Goal: Navigation & Orientation: Find specific page/section

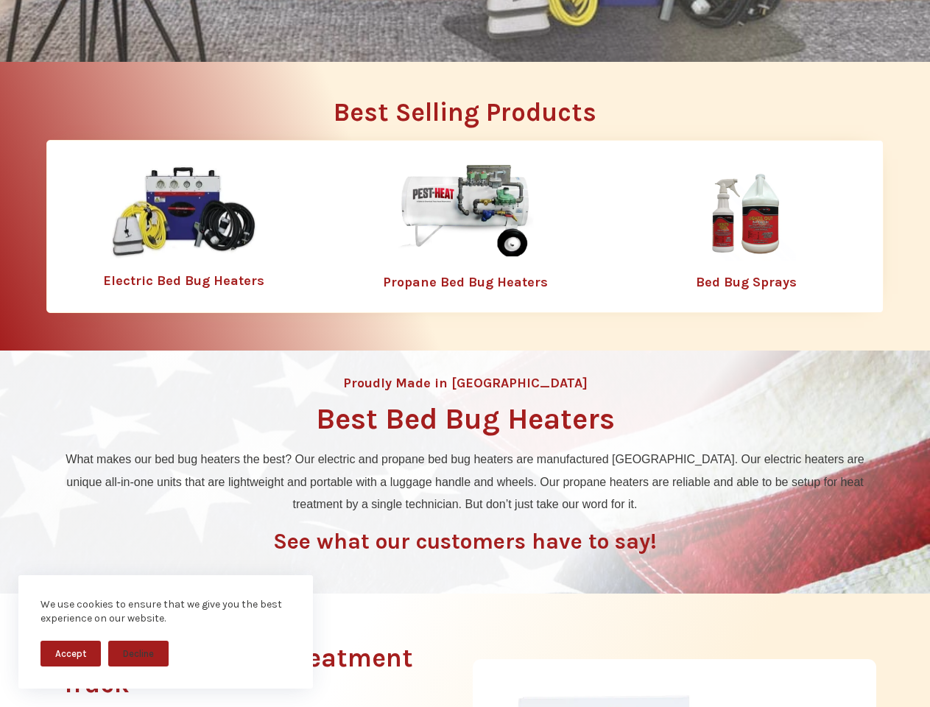
scroll to position [551, 0]
